Goal: Entertainment & Leisure: Browse casually

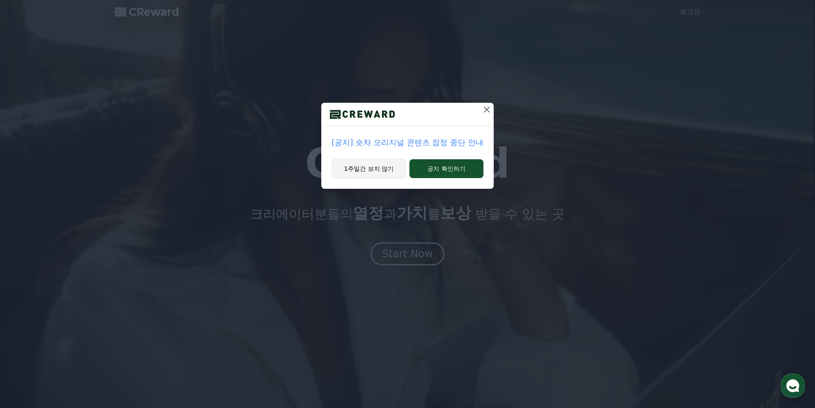
click at [381, 173] on button "1주일간 보지 않기" at bounding box center [369, 169] width 74 height 20
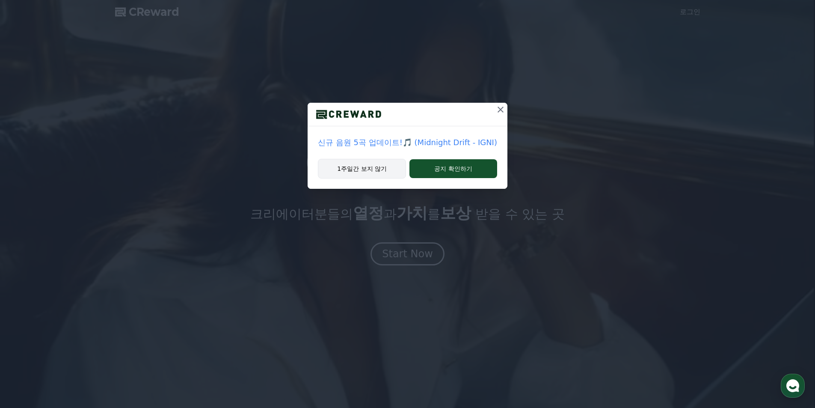
click at [375, 171] on button "1주일간 보지 않기" at bounding box center [362, 169] width 88 height 20
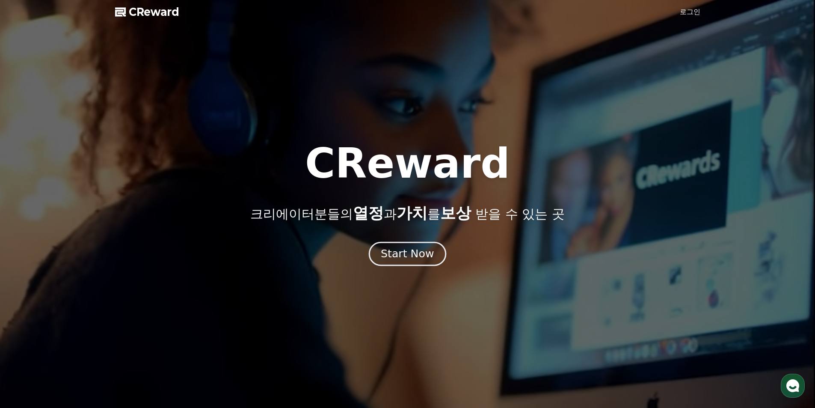
click at [393, 247] on button "Start Now" at bounding box center [407, 253] width 77 height 24
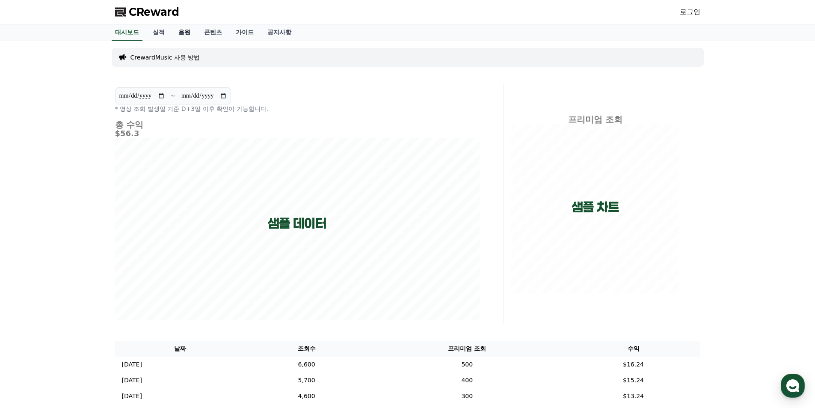
click at [184, 29] on link "음원" at bounding box center [185, 32] width 26 height 16
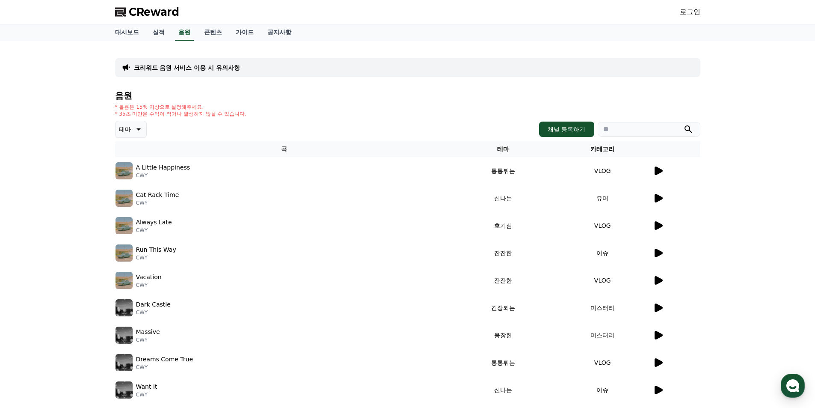
click at [135, 127] on icon at bounding box center [138, 129] width 10 height 10
click at [131, 160] on button "밝은" at bounding box center [125, 155] width 19 height 19
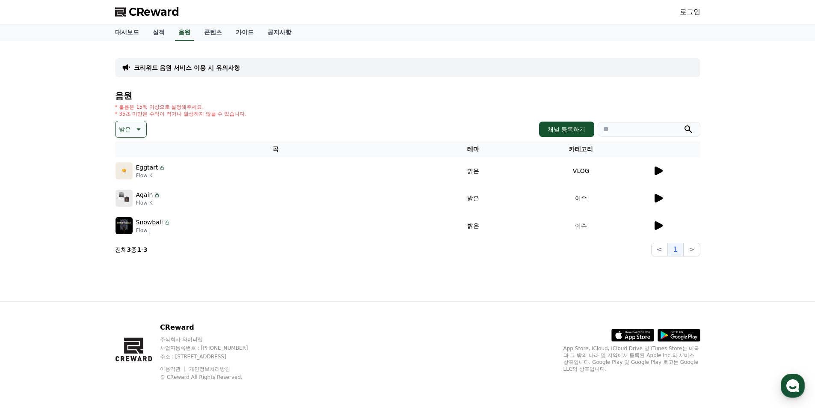
click at [656, 199] on icon at bounding box center [659, 198] width 8 height 9
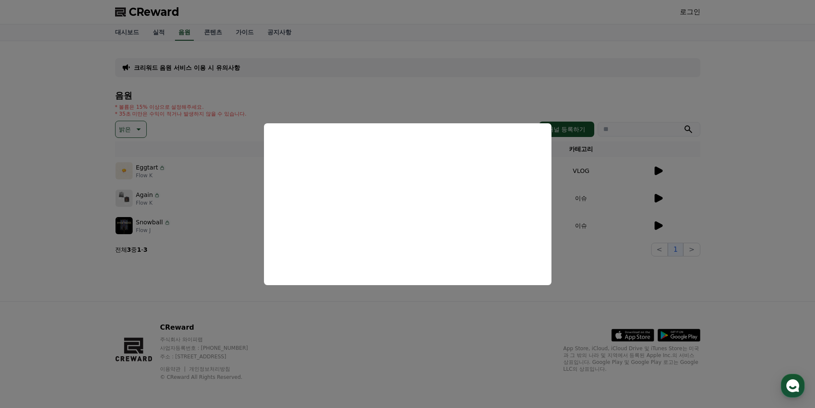
click at [663, 219] on button "close modal" at bounding box center [407, 204] width 815 height 408
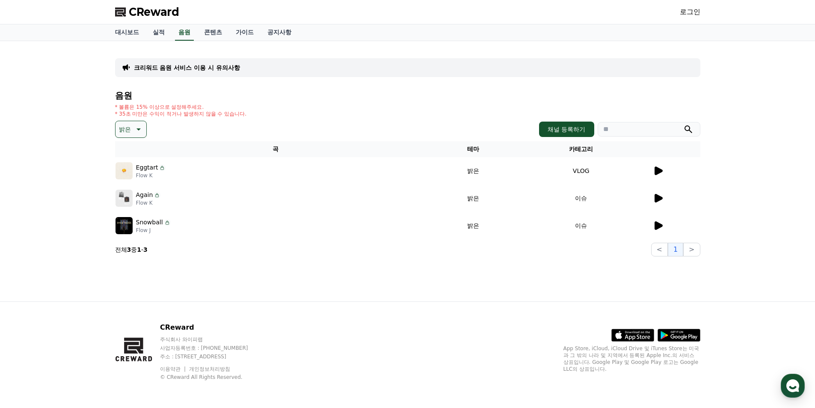
click at [661, 227] on icon at bounding box center [659, 225] width 8 height 9
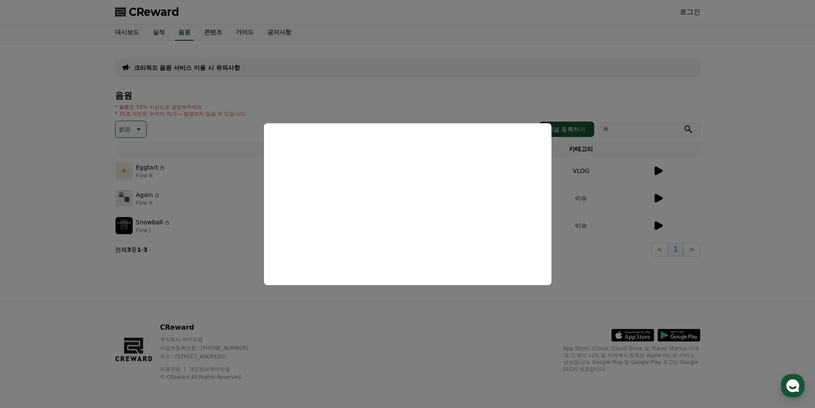
click at [728, 212] on button "close modal" at bounding box center [407, 204] width 815 height 408
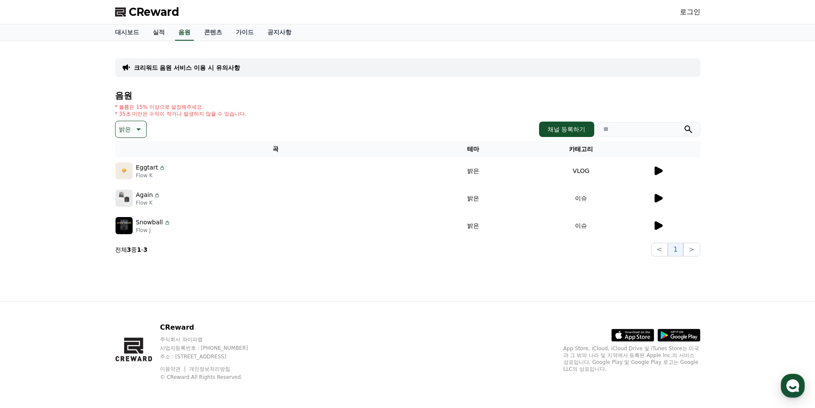
click at [138, 126] on icon at bounding box center [138, 129] width 10 height 10
click at [146, 203] on button "긴장되는" at bounding box center [131, 199] width 31 height 19
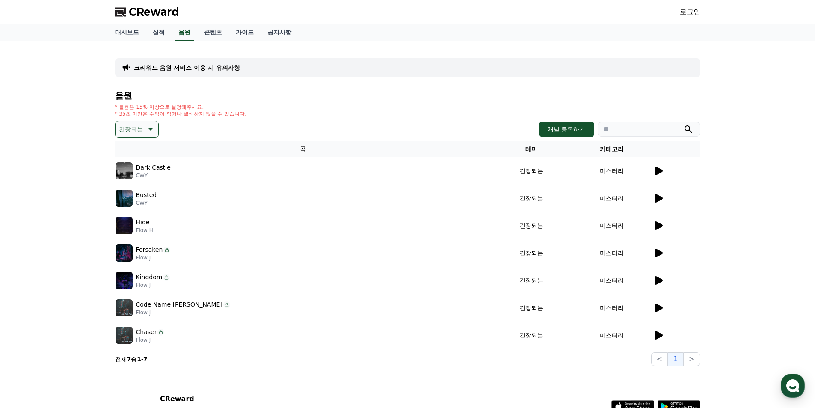
click at [658, 225] on icon at bounding box center [659, 225] width 8 height 9
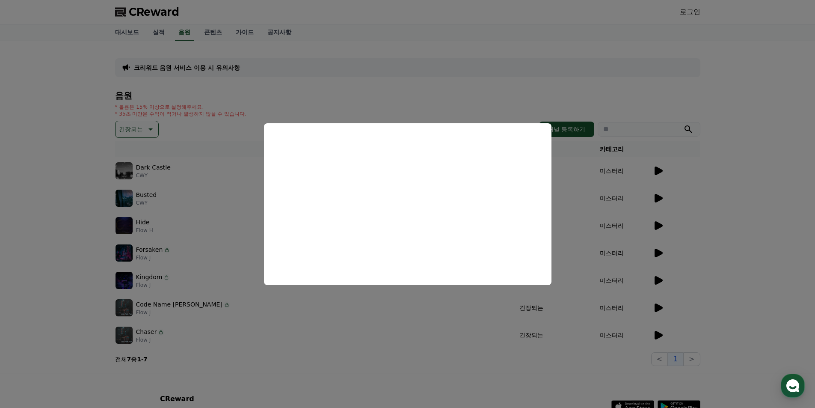
click at [659, 329] on button "close modal" at bounding box center [407, 204] width 815 height 408
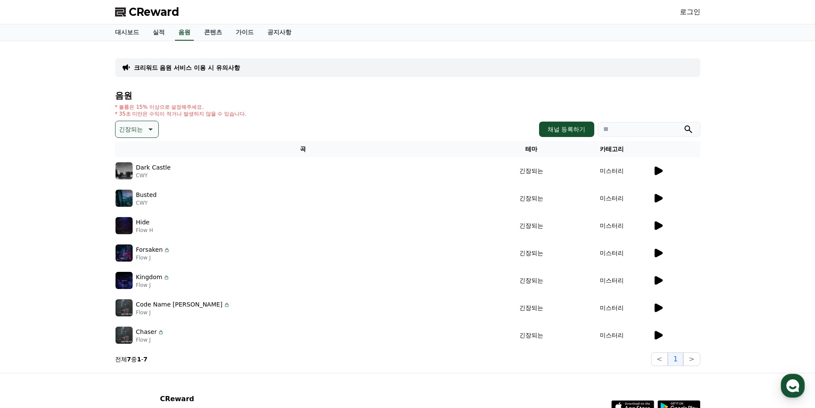
click at [659, 329] on td at bounding box center [677, 334] width 48 height 27
click at [654, 333] on icon at bounding box center [658, 335] width 10 height 10
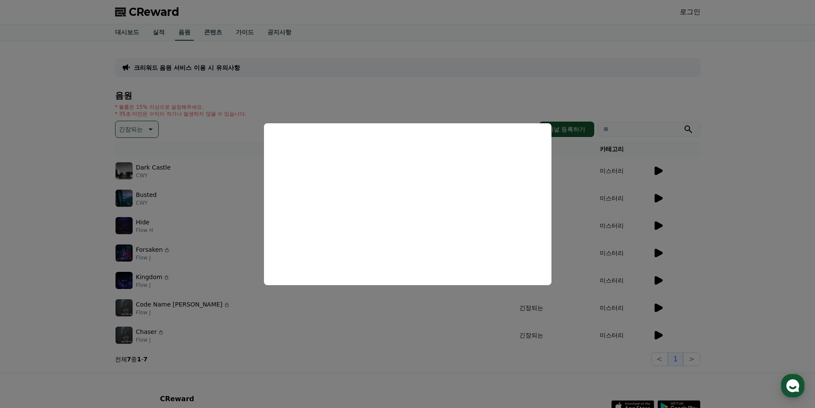
click at [663, 304] on button "close modal" at bounding box center [407, 204] width 815 height 408
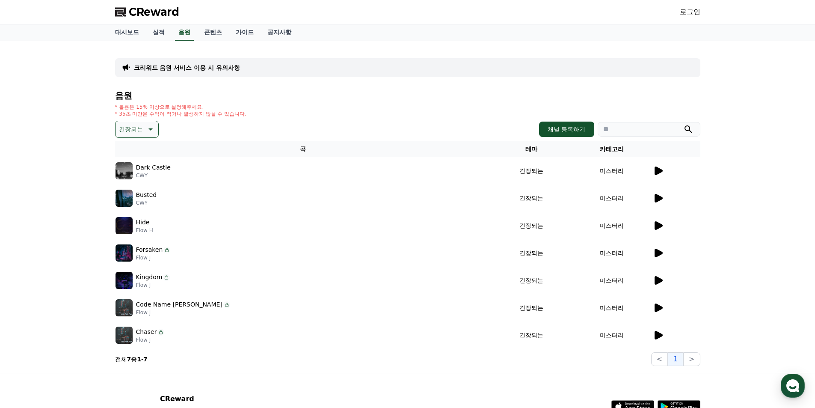
click at [656, 305] on icon at bounding box center [659, 307] width 8 height 9
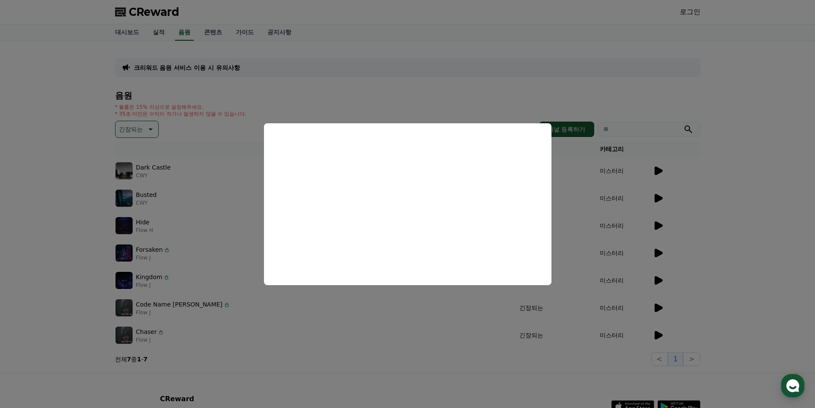
click at [250, 146] on button "close modal" at bounding box center [407, 204] width 815 height 408
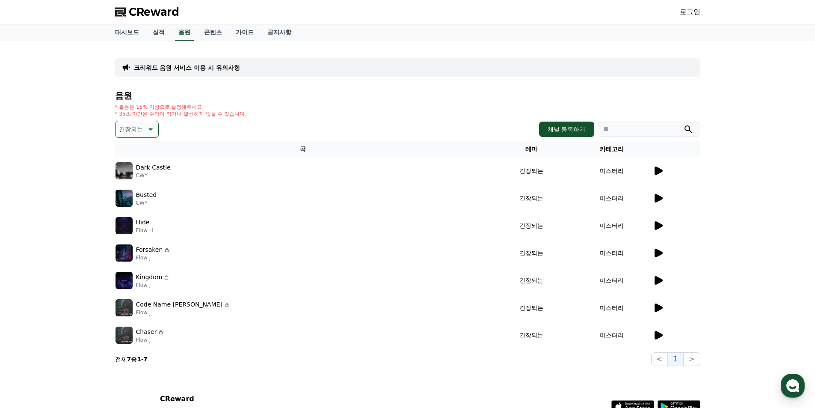
click at [659, 173] on icon at bounding box center [659, 170] width 8 height 9
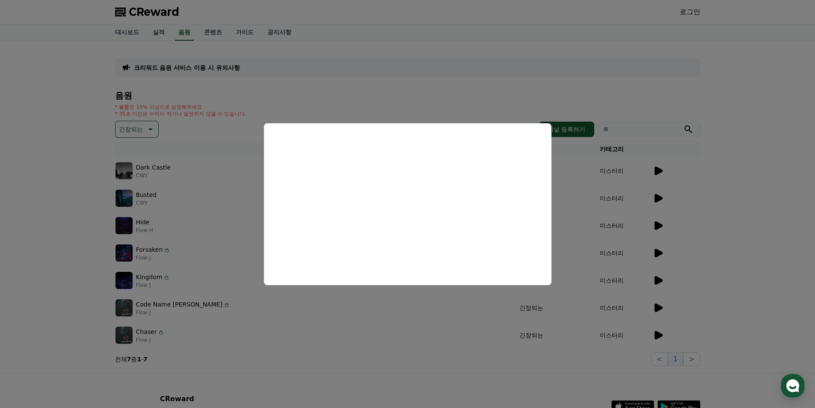
click at [254, 160] on button "close modal" at bounding box center [407, 204] width 815 height 408
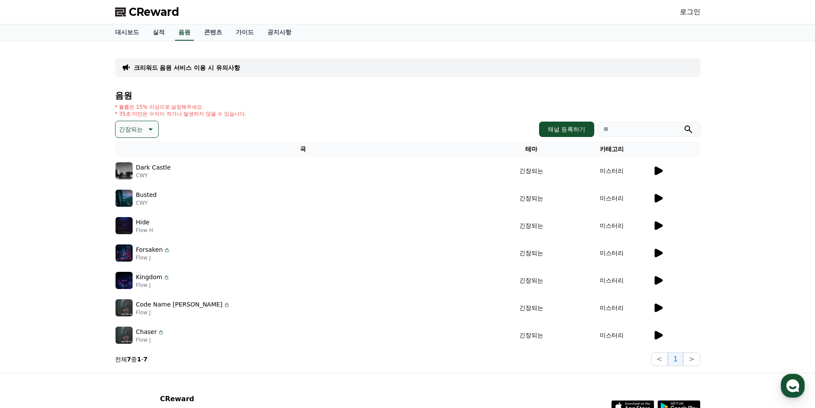
click at [151, 128] on icon at bounding box center [151, 129] width 4 height 2
click at [133, 155] on button "신나는" at bounding box center [128, 157] width 25 height 19
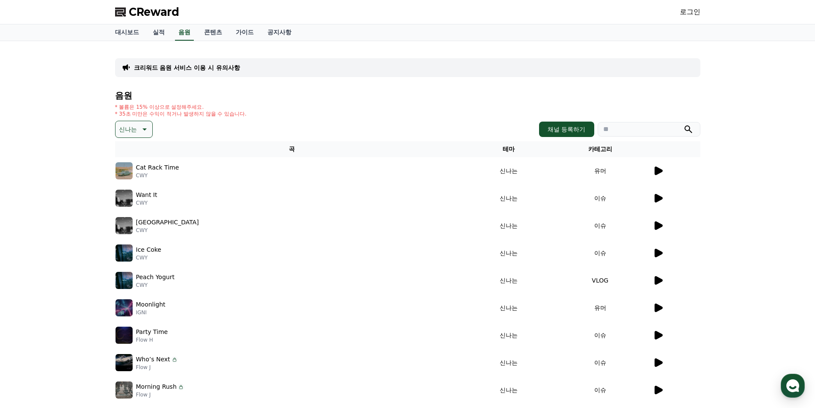
click at [655, 203] on td at bounding box center [677, 197] width 48 height 27
click at [655, 197] on icon at bounding box center [659, 198] width 8 height 9
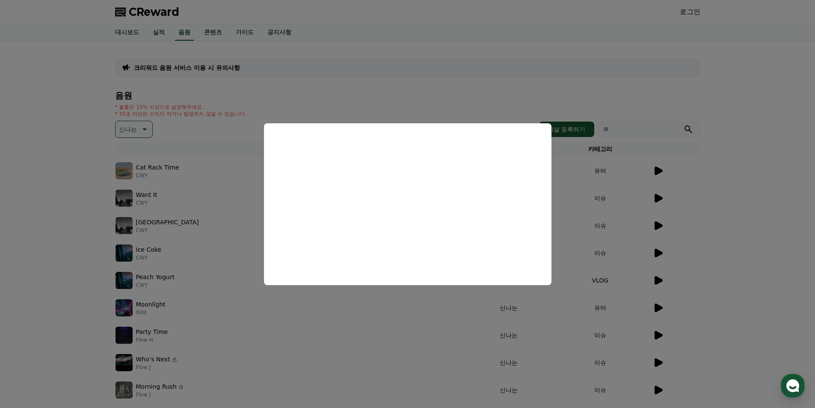
click at [652, 252] on button "close modal" at bounding box center [407, 204] width 815 height 408
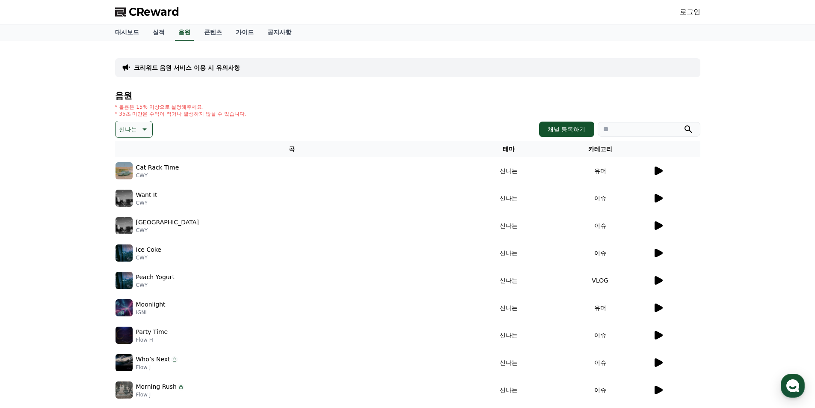
click at [654, 253] on icon at bounding box center [658, 253] width 10 height 10
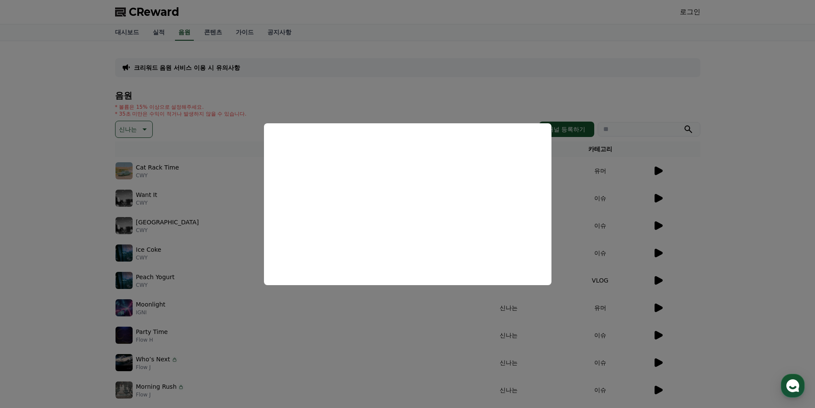
click at [745, 284] on button "close modal" at bounding box center [407, 204] width 815 height 408
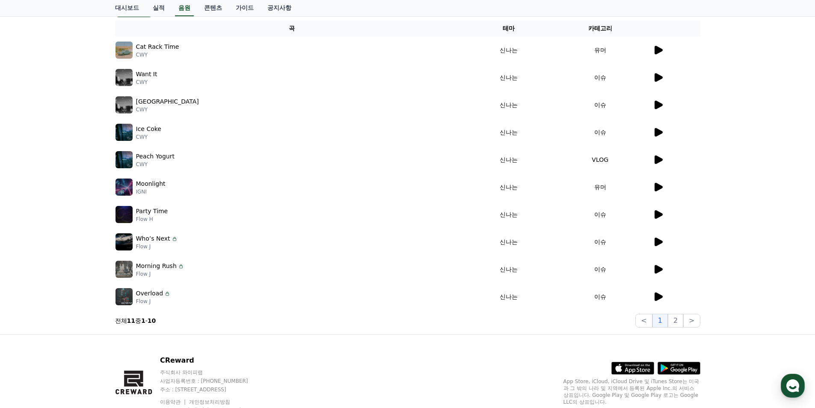
scroll to position [128, 0]
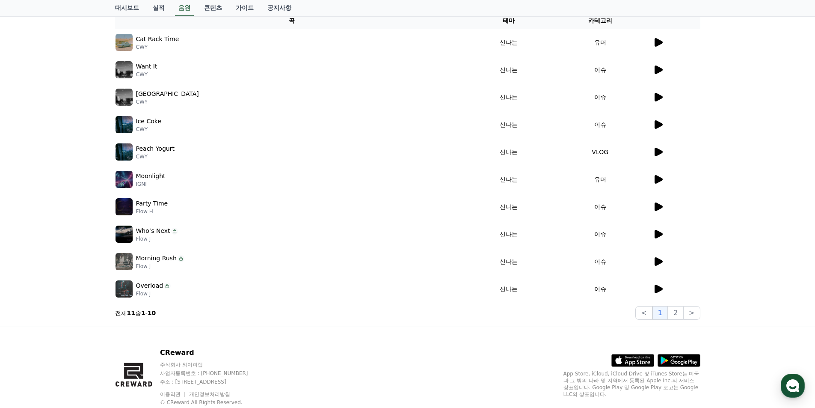
click at [657, 291] on icon at bounding box center [659, 289] width 8 height 9
